Goal: Task Accomplishment & Management: Manage account settings

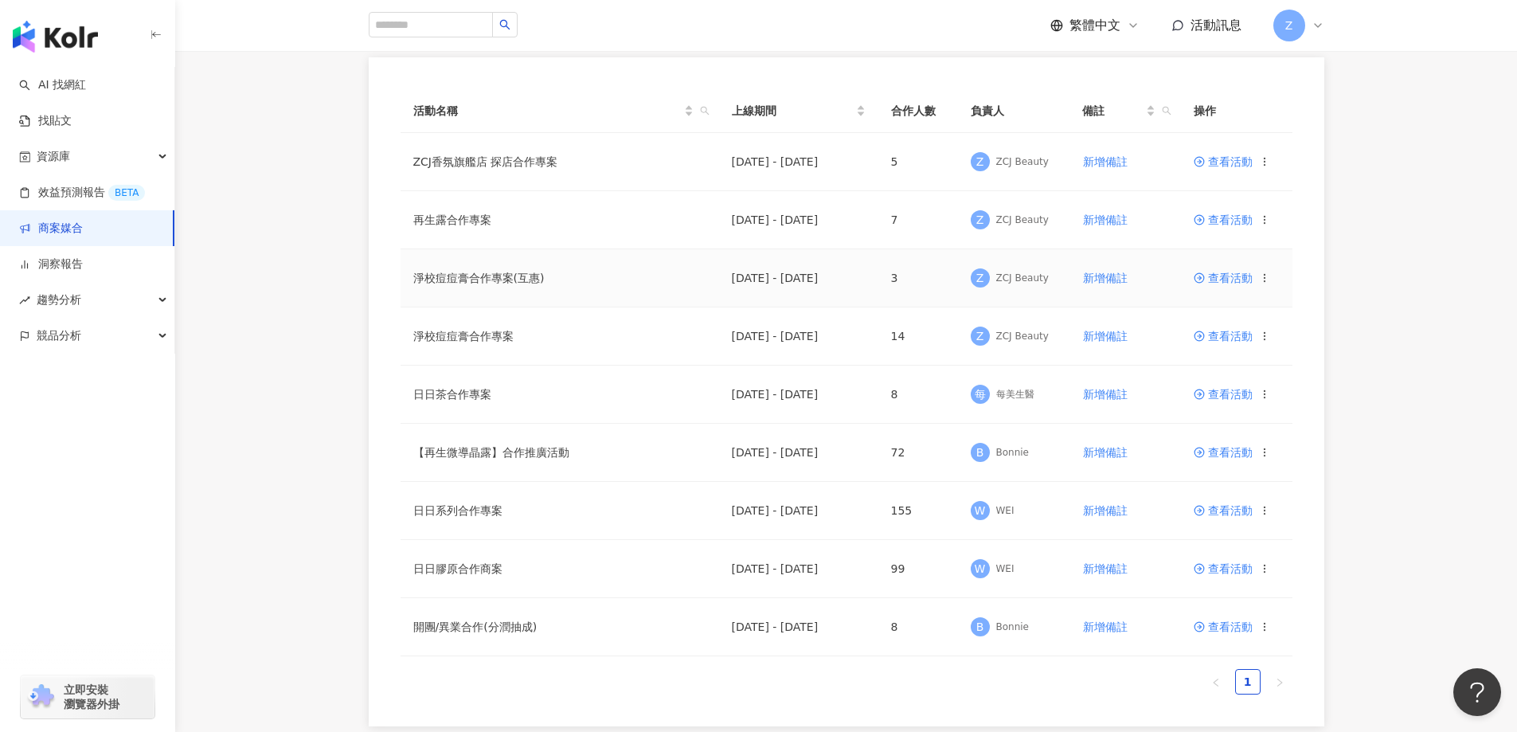
click at [1226, 280] on span "查看活動" at bounding box center [1223, 277] width 59 height 11
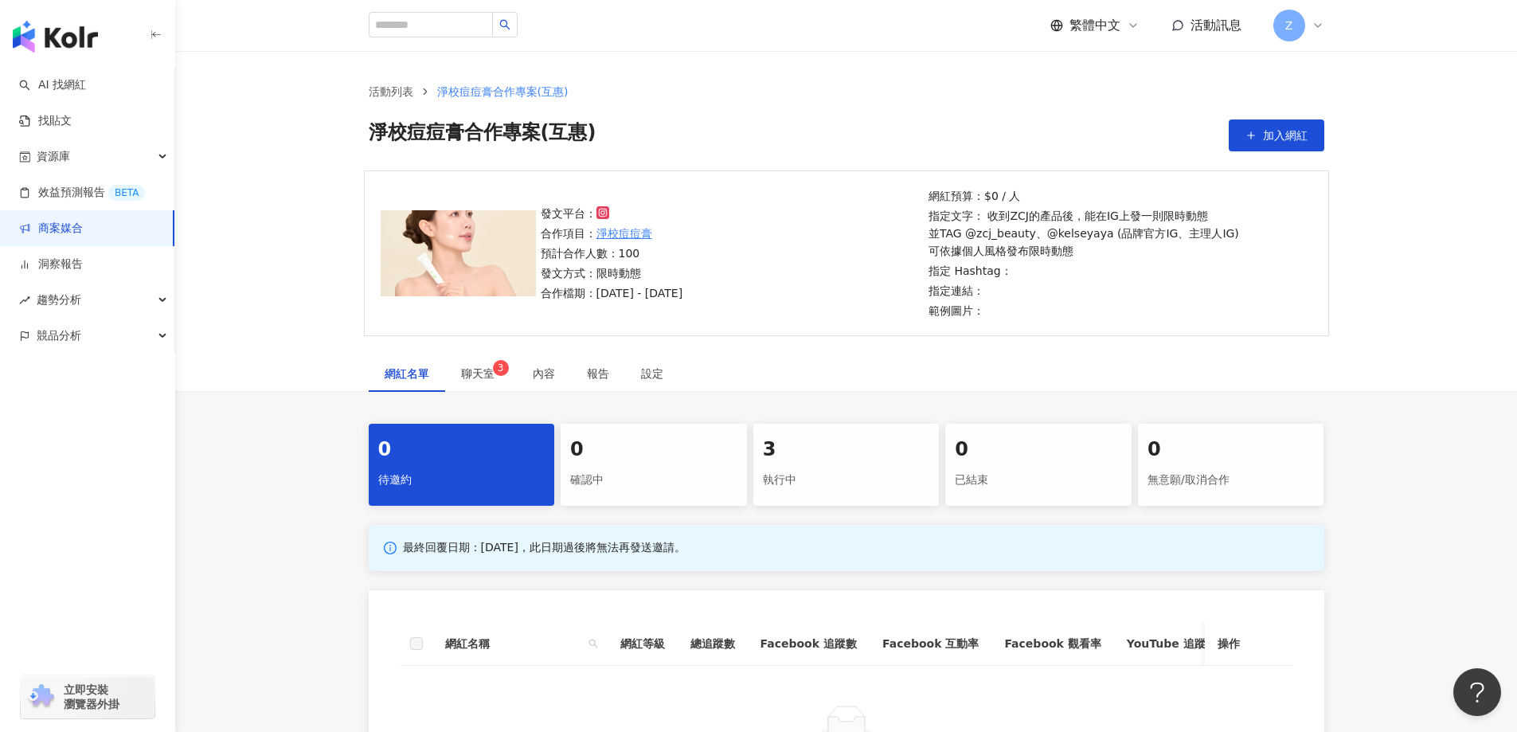
click at [741, 461] on div "0 確認中" at bounding box center [654, 465] width 186 height 82
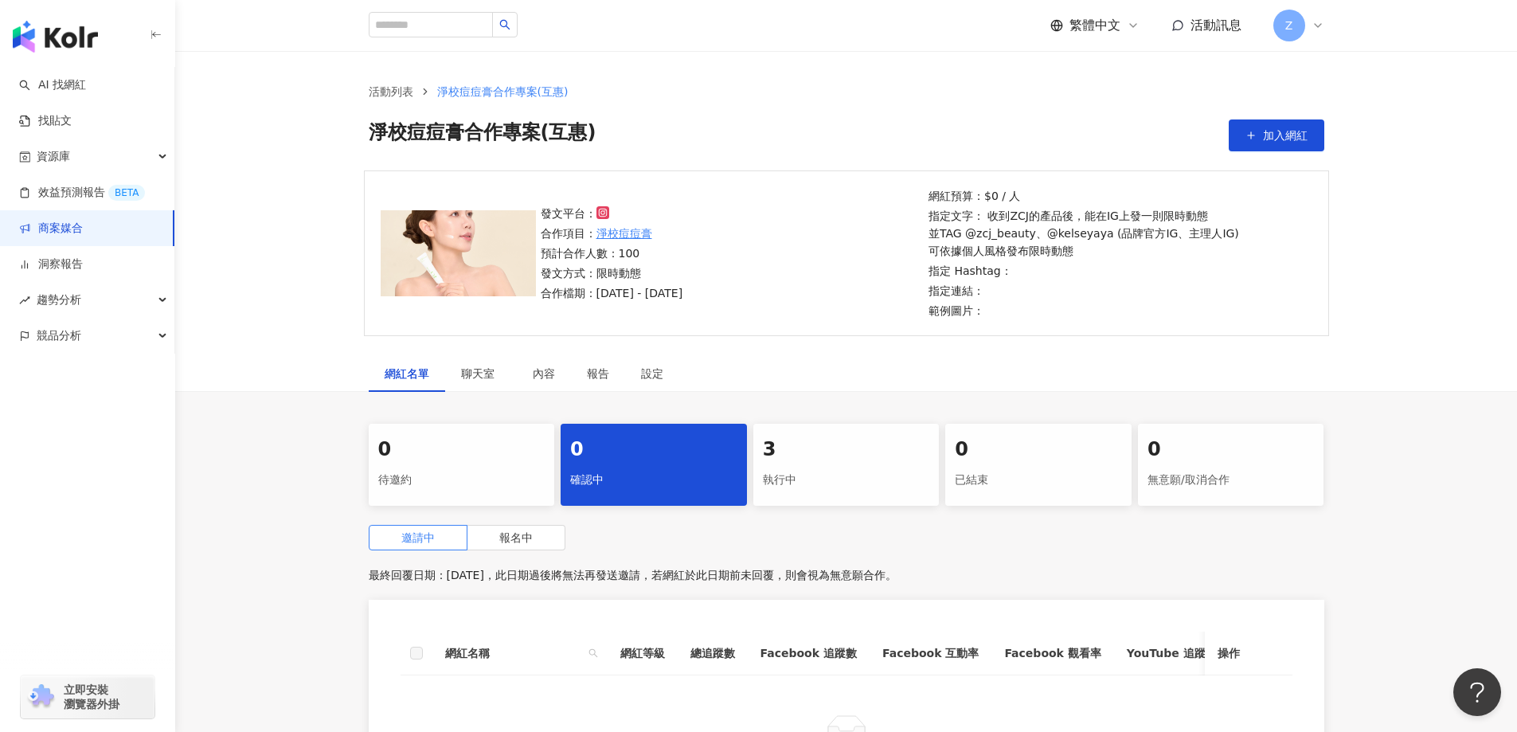
click at [769, 469] on div "執行中" at bounding box center [846, 480] width 167 height 27
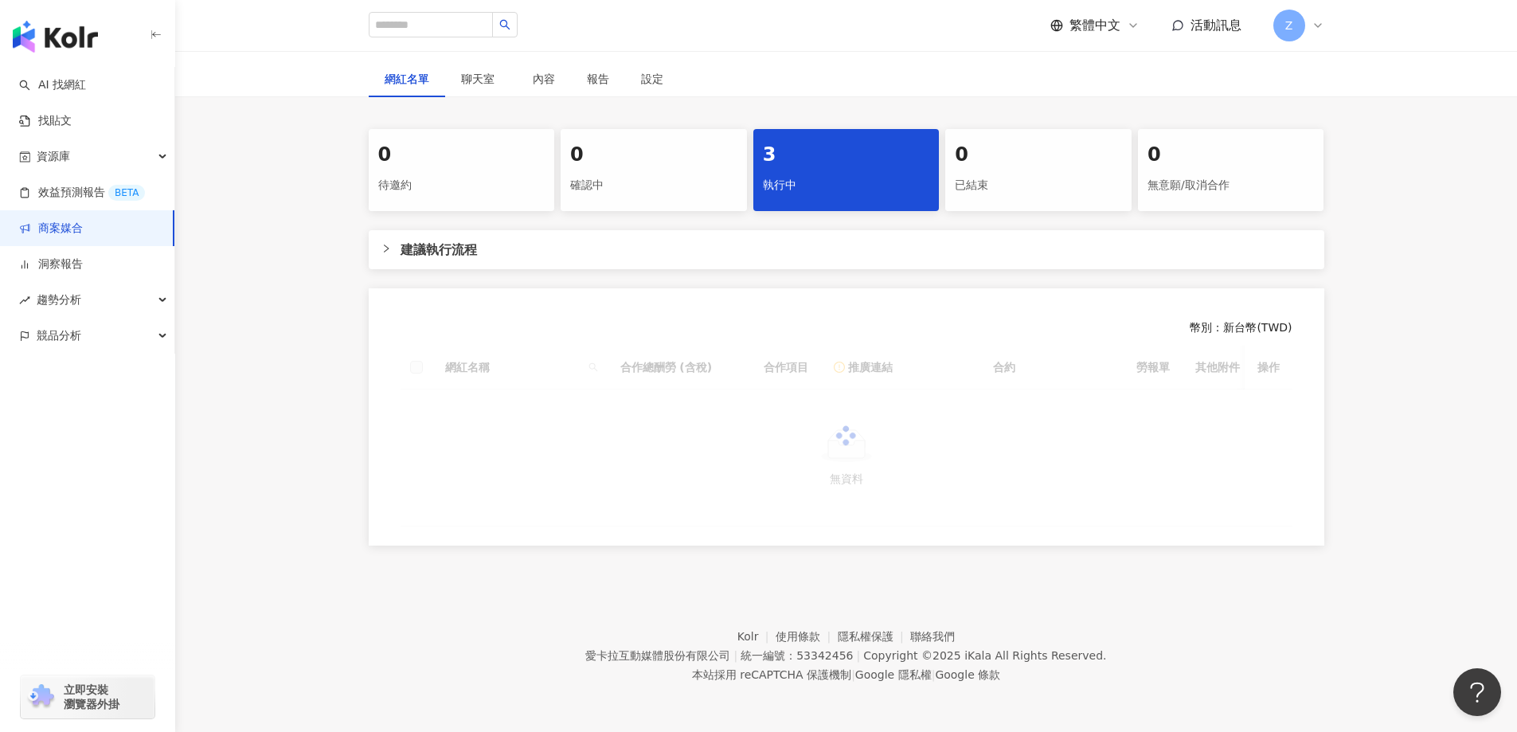
scroll to position [307, 0]
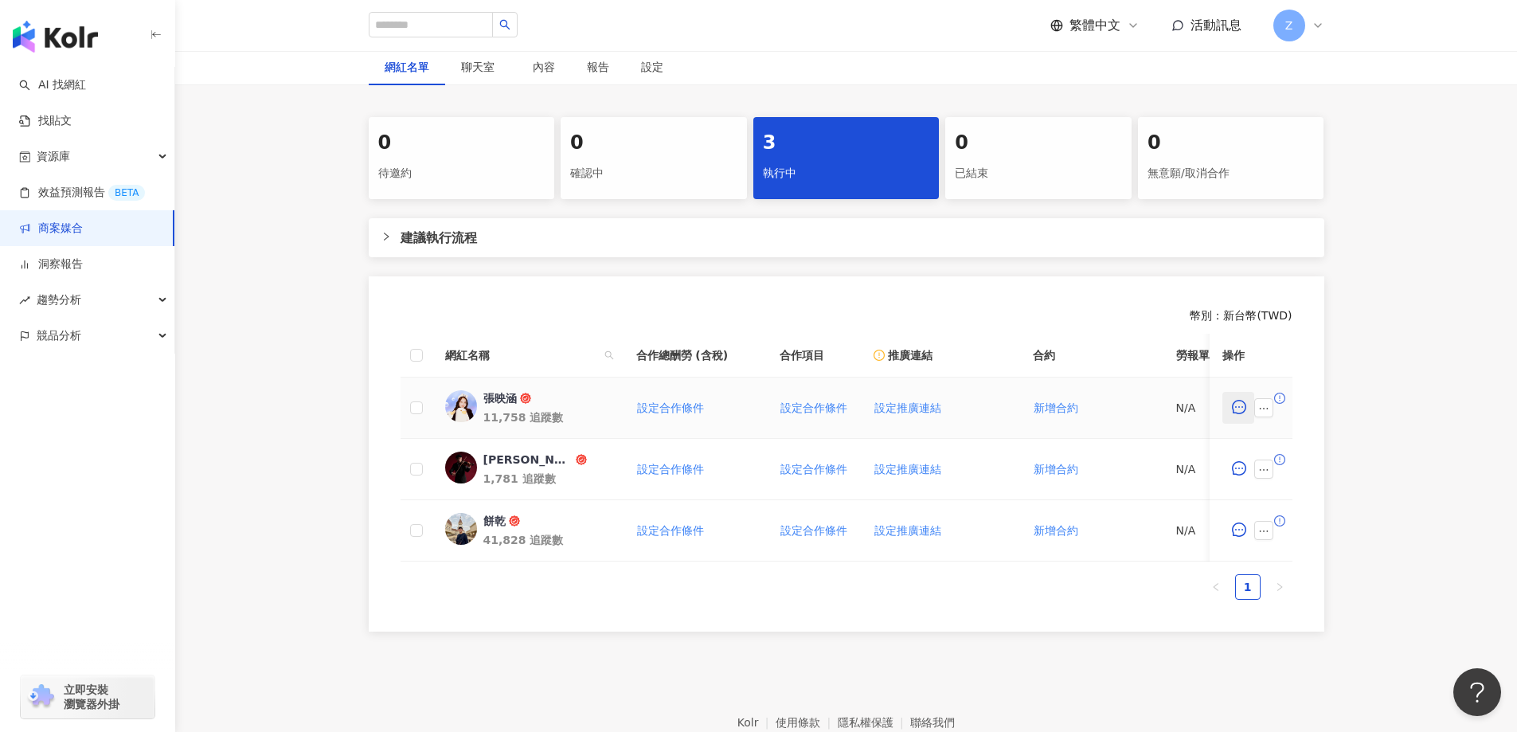
click at [1234, 405] on icon "message" at bounding box center [1239, 407] width 14 height 14
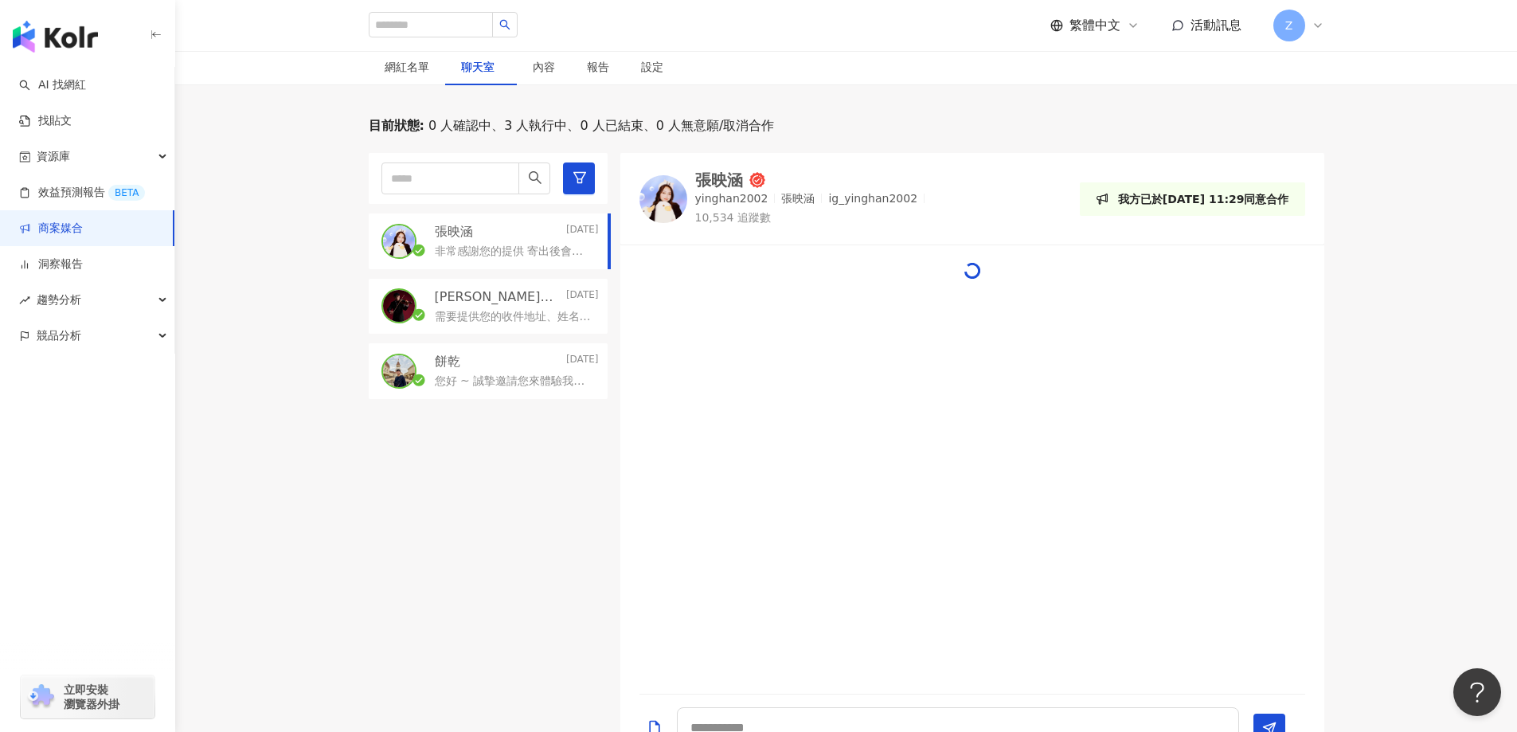
scroll to position [115, 0]
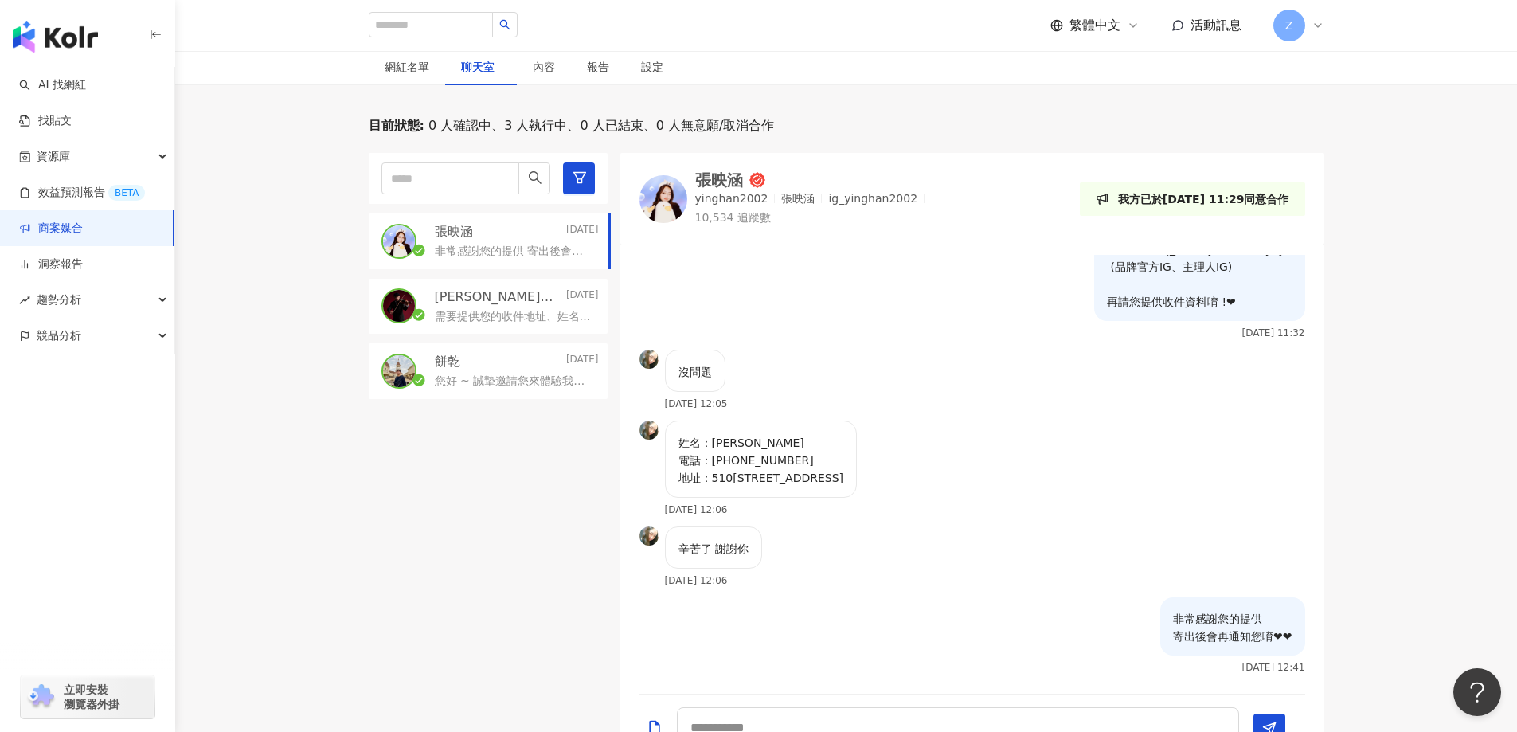
click at [518, 311] on p "需要提供您的收件地址、姓名電話唷 ~" at bounding box center [514, 317] width 158 height 16
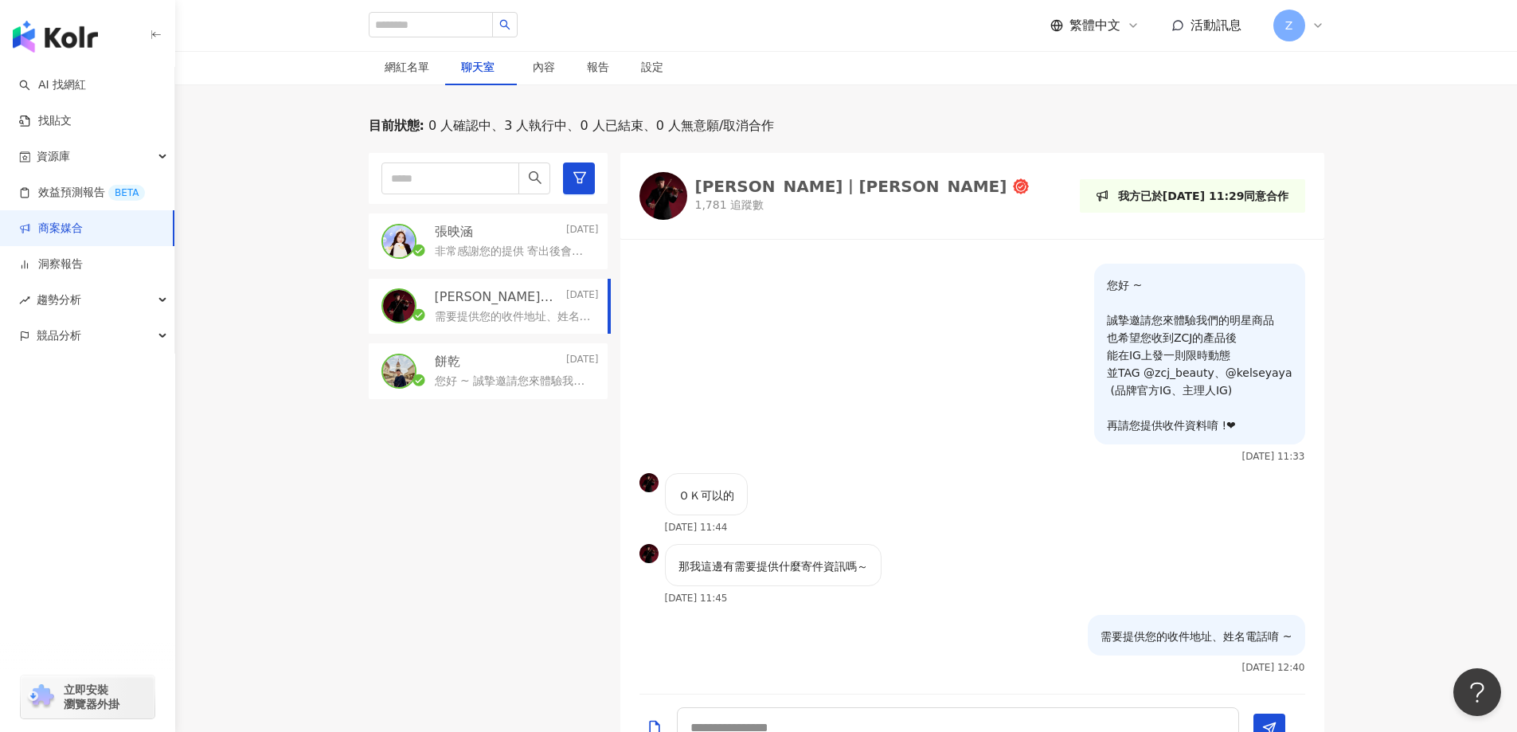
click at [523, 380] on p "您好 ~ 誠摯邀請您來體驗我們的明星商品 也希望您收到ZCJ的產品後 能在IG上發一則限時動態 並TAG @zcj_beauty、@kelseyaya (品牌…" at bounding box center [514, 381] width 158 height 16
